Goal: Task Accomplishment & Management: Complete application form

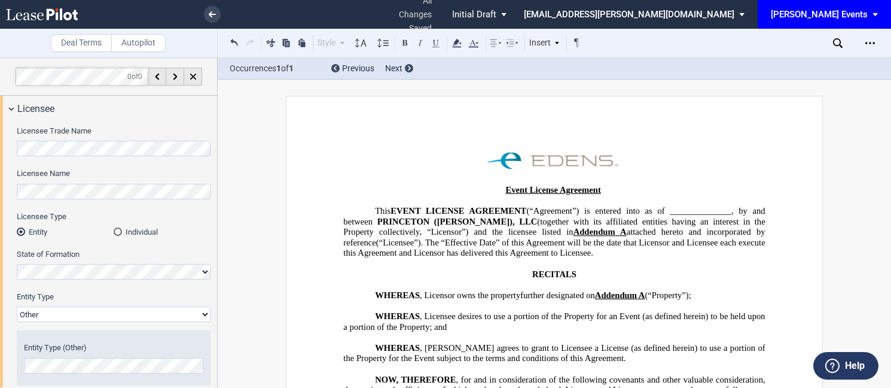
select select "Other"
select select "5"
select select "pm"
select select "8"
select select "pm"
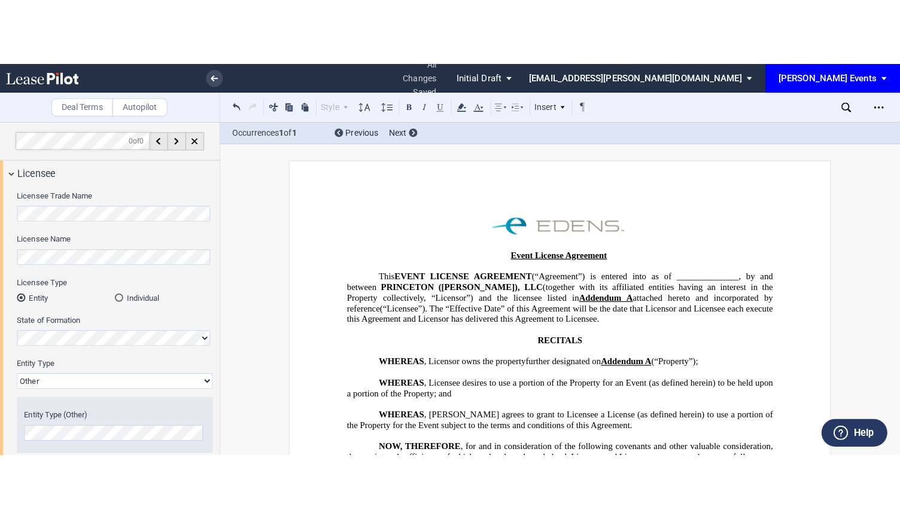
scroll to position [718, 0]
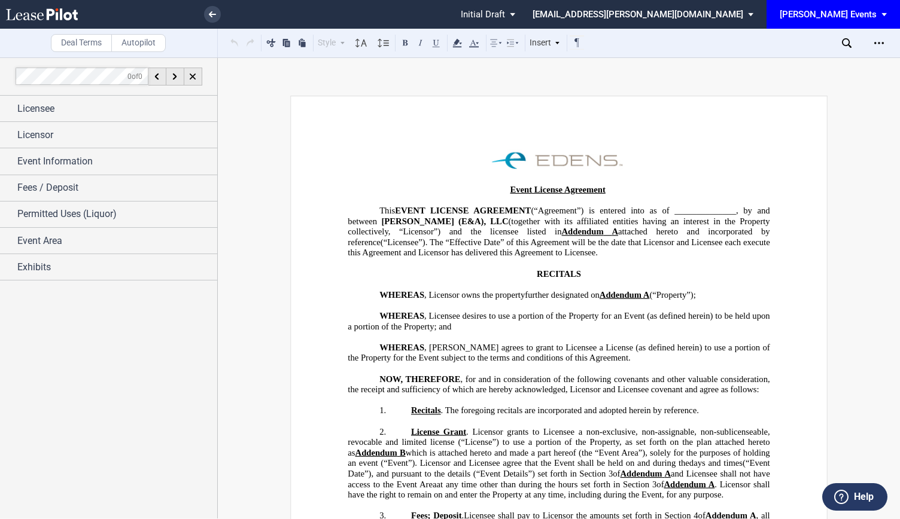
scroll to position [2108, 0]
